Goal: Task Accomplishment & Management: Manage account settings

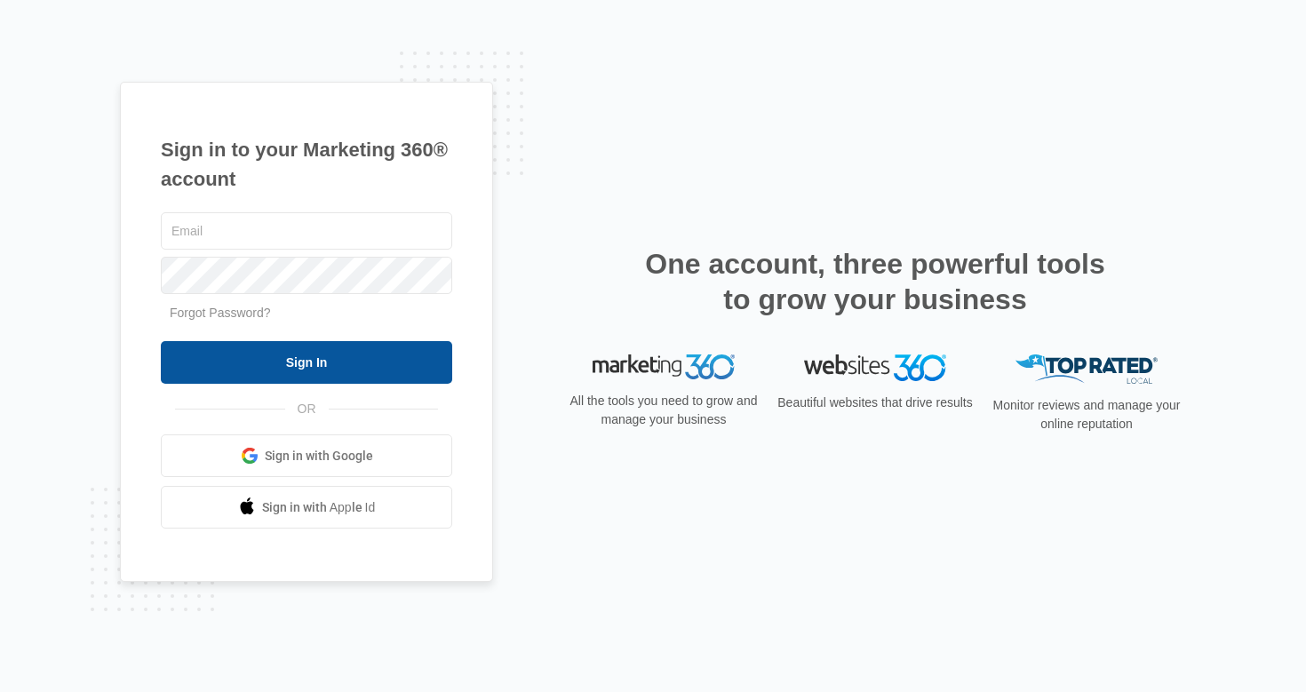
type input "[EMAIL_ADDRESS][DOMAIN_NAME]"
click at [328, 363] on input "Sign In" at bounding box center [306, 362] width 291 height 43
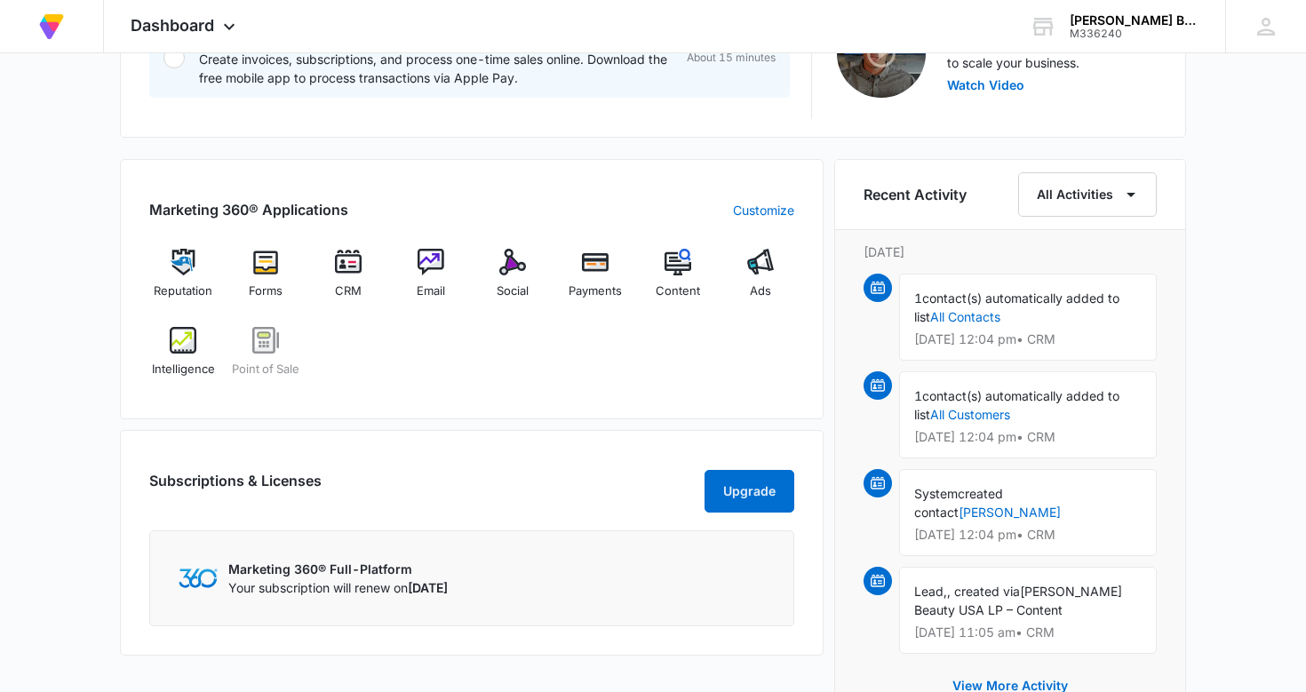
scroll to position [623, 0]
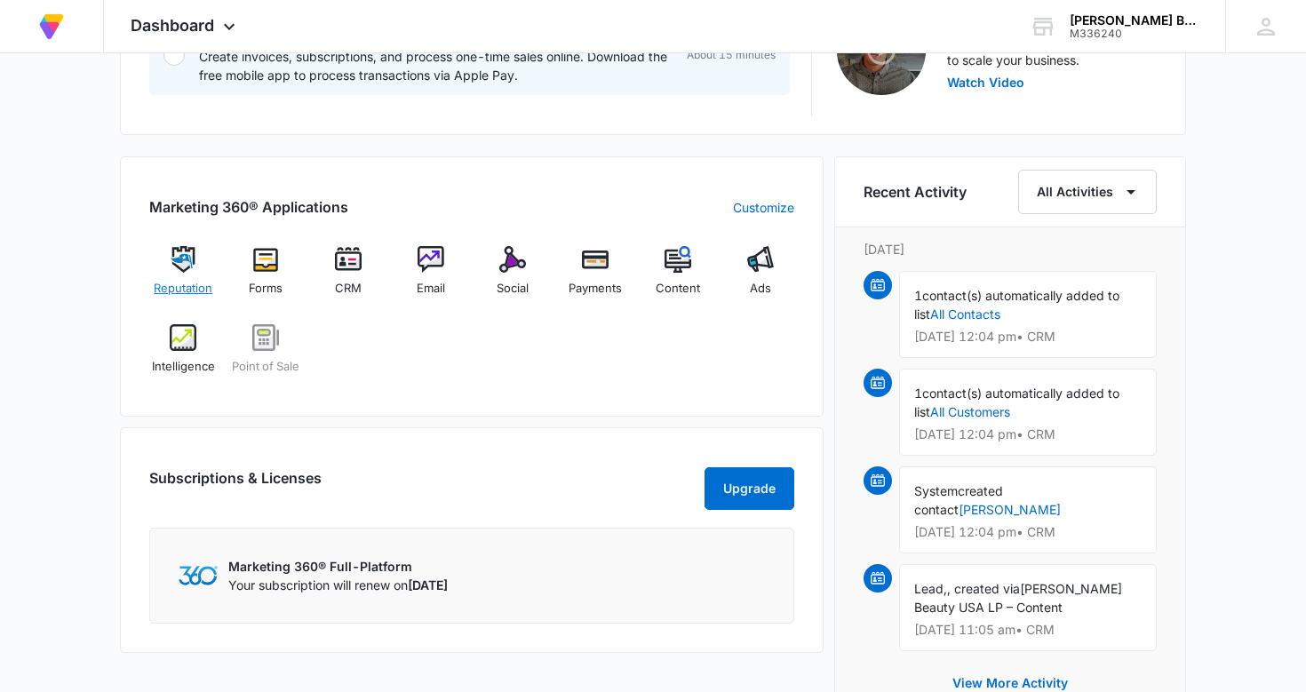
click at [182, 250] on img at bounding box center [183, 259] width 27 height 27
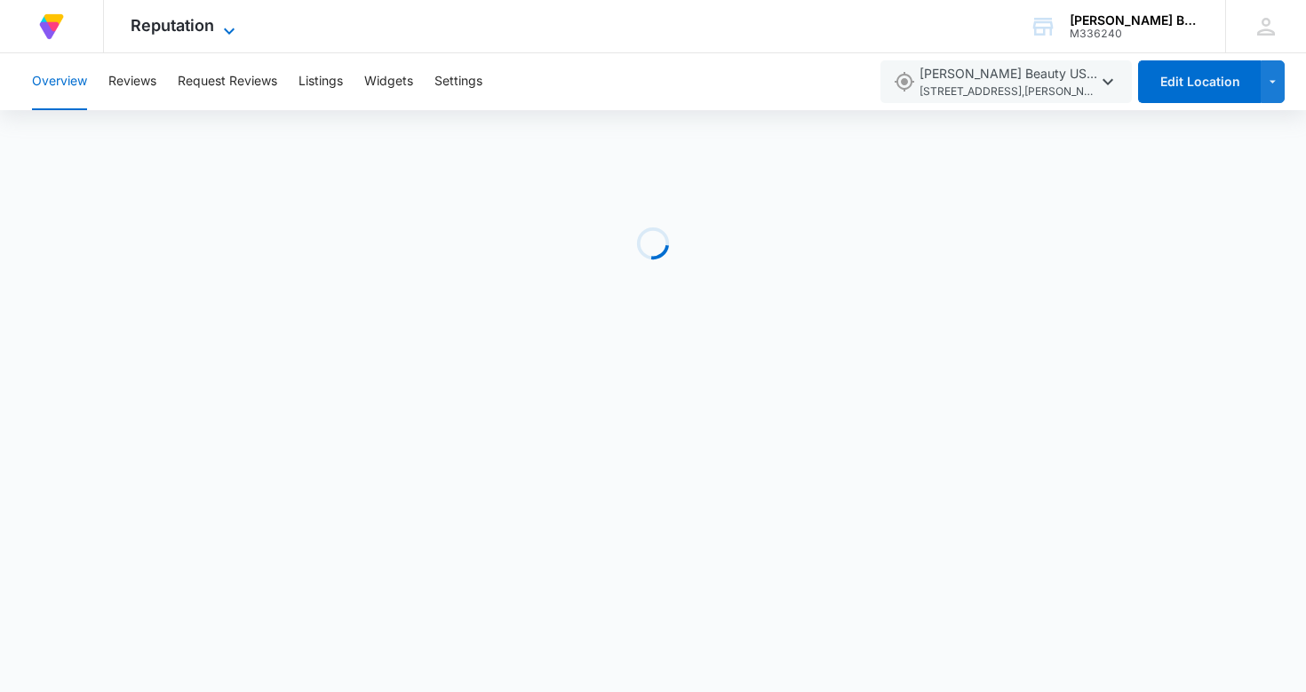
click at [231, 22] on icon at bounding box center [229, 30] width 21 height 21
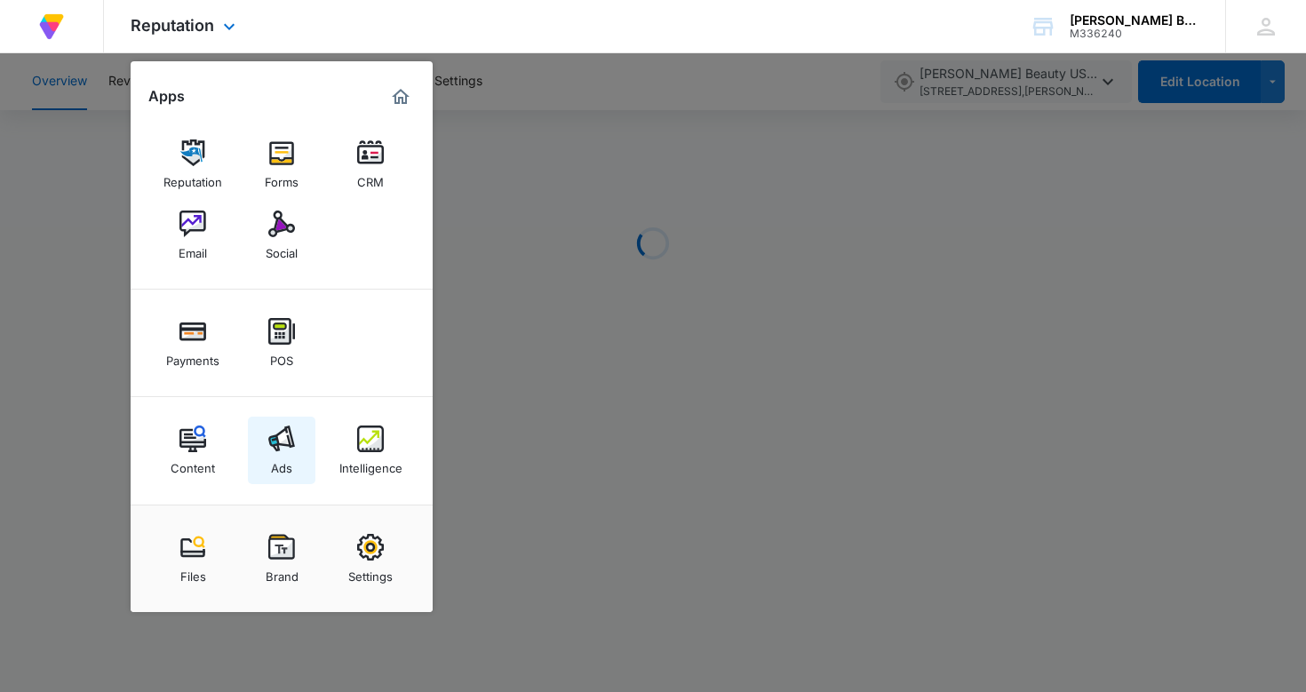
click at [283, 441] on img at bounding box center [281, 439] width 27 height 27
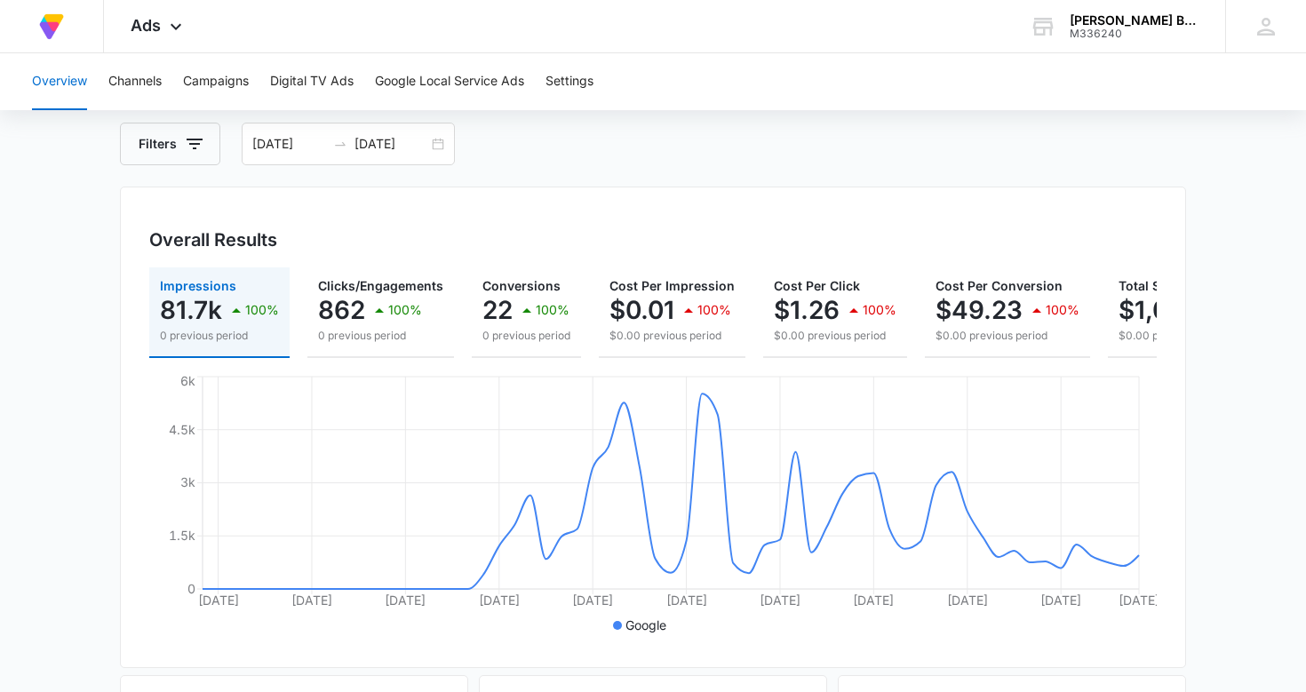
scroll to position [83, 0]
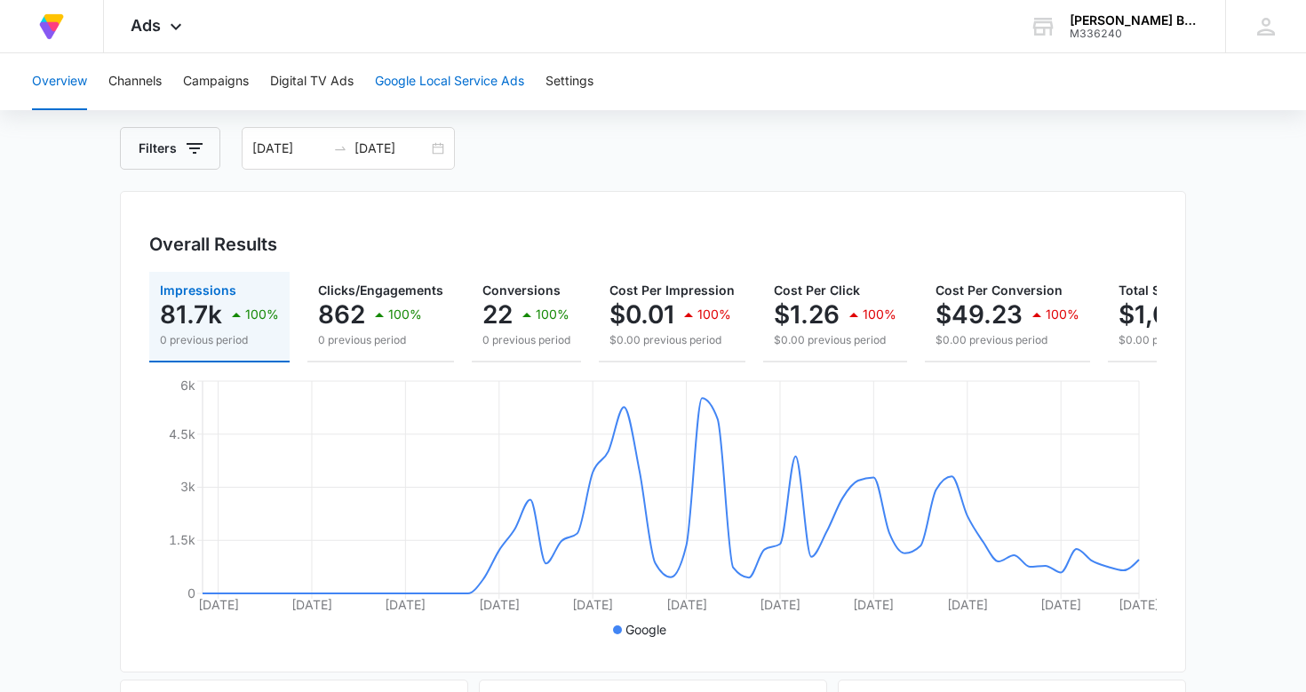
click at [450, 78] on button "Google Local Service Ads" at bounding box center [449, 81] width 149 height 57
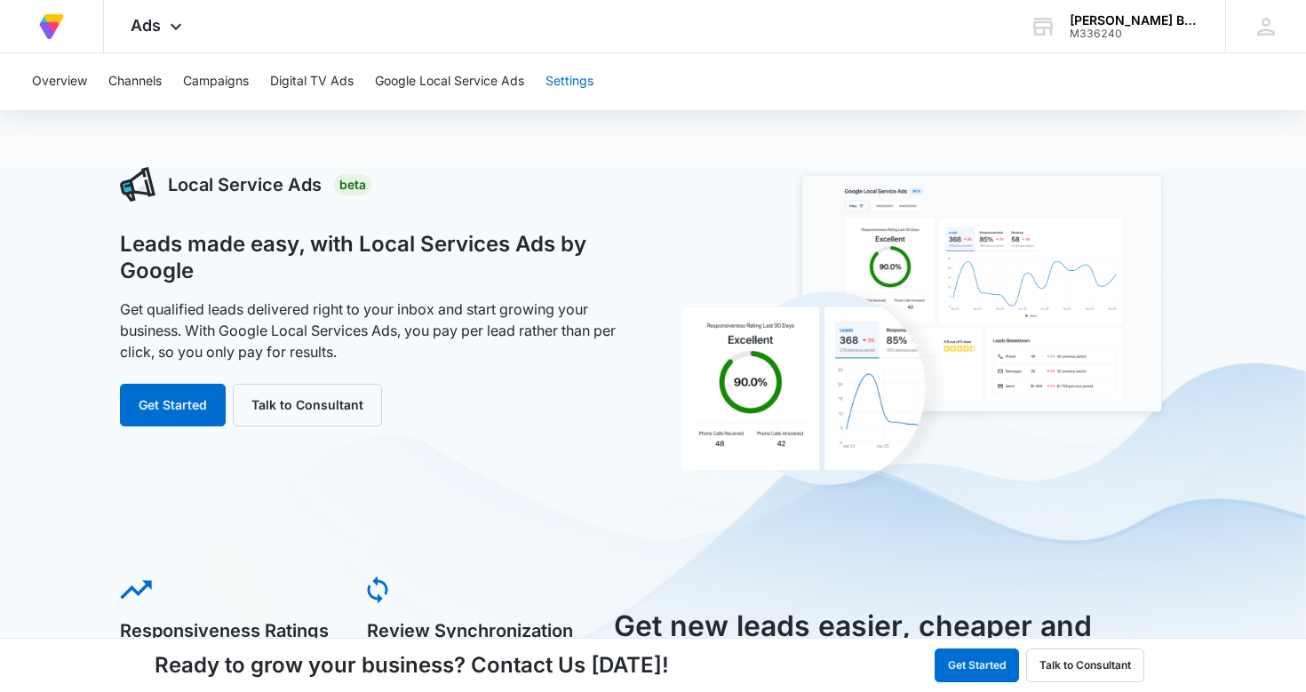
click at [566, 84] on button "Settings" at bounding box center [569, 81] width 48 height 57
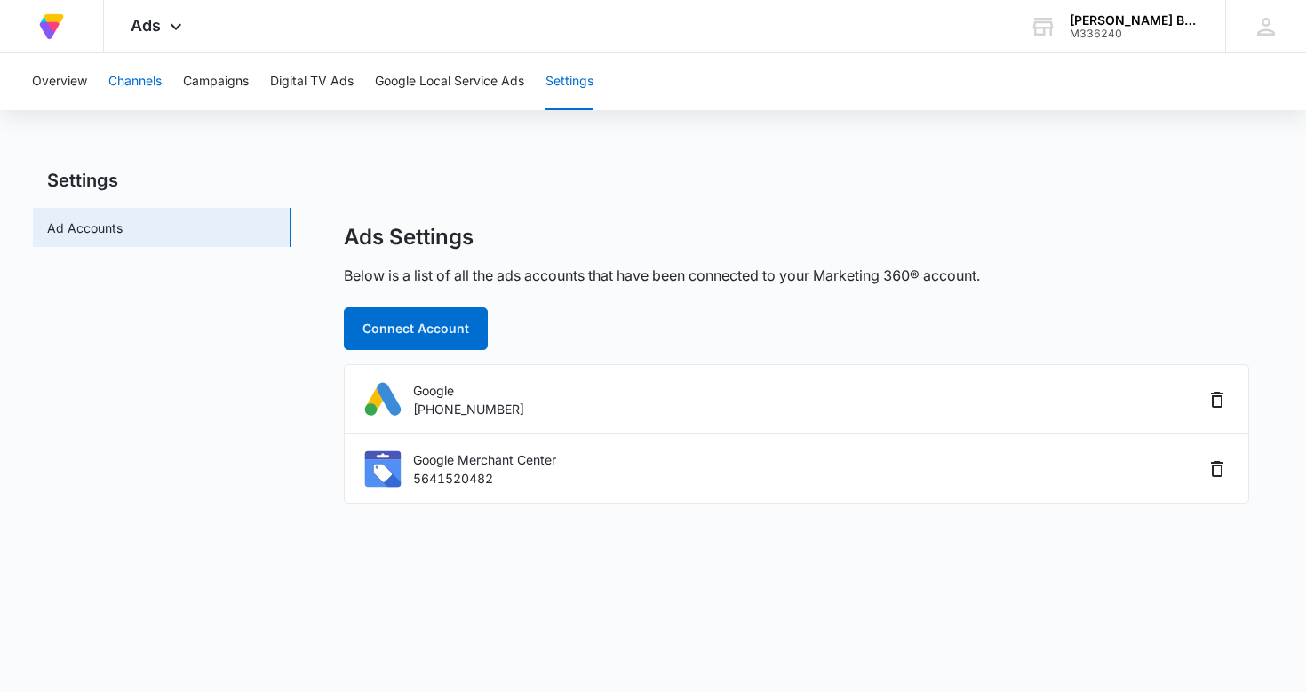
click at [134, 80] on button "Channels" at bounding box center [134, 81] width 53 height 57
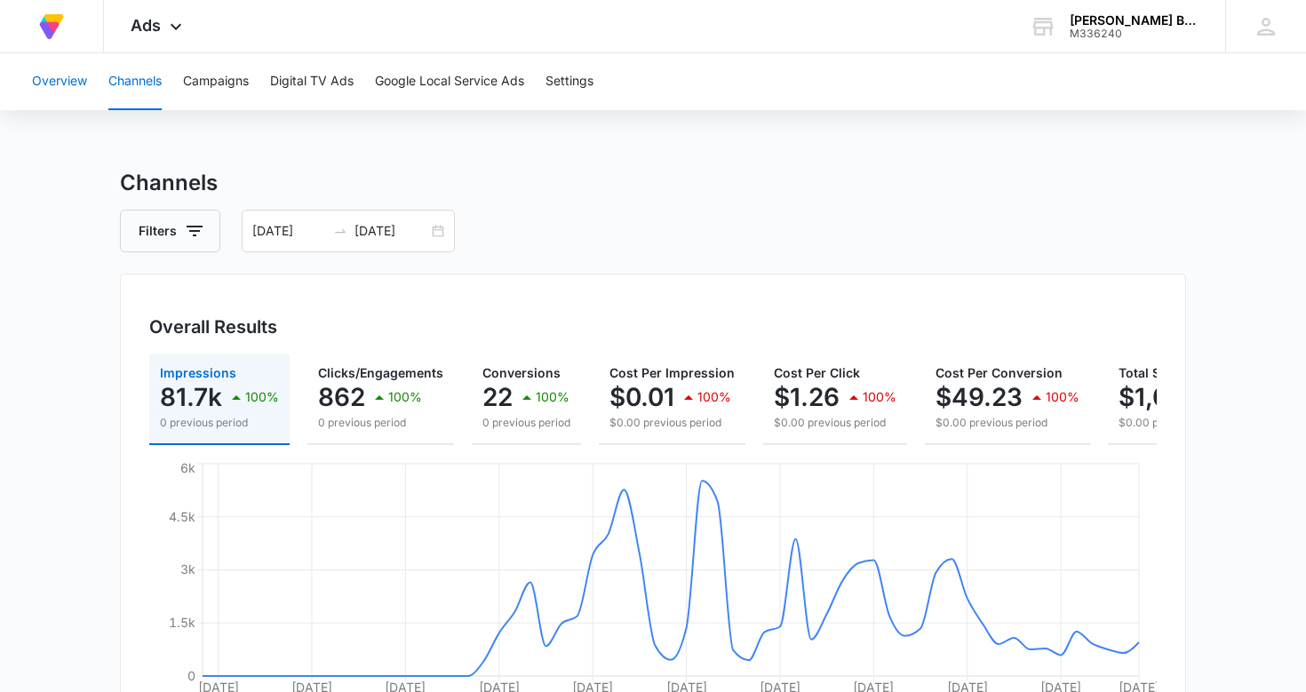
click at [56, 80] on button "Overview" at bounding box center [59, 81] width 55 height 57
